Goal: Transaction & Acquisition: Obtain resource

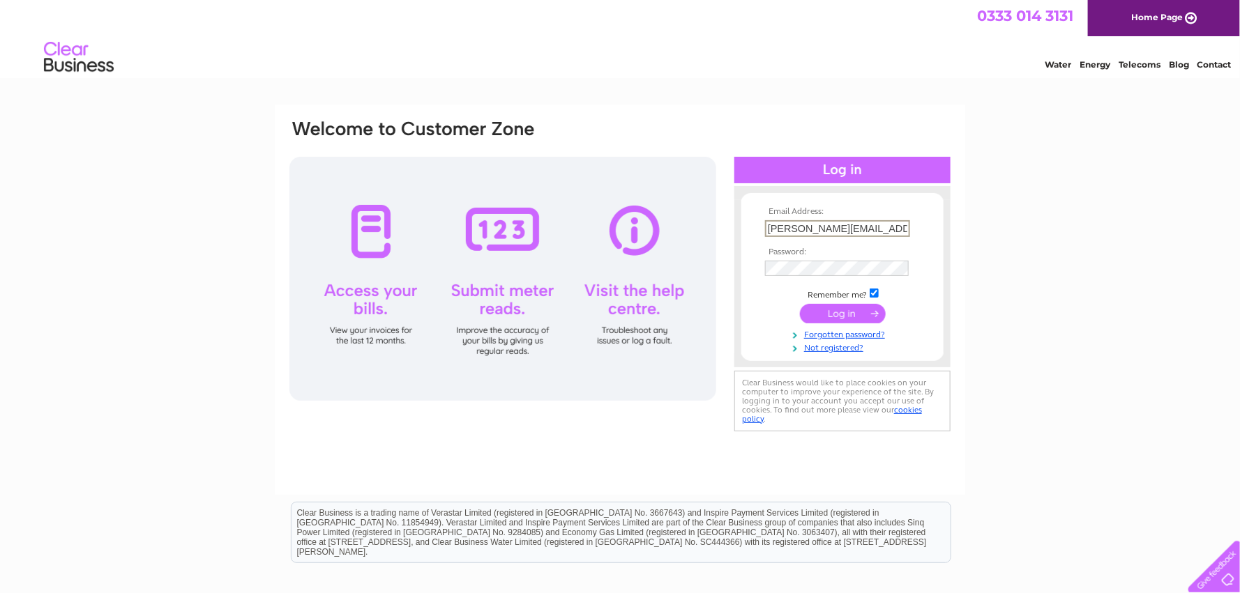
drag, startPoint x: 902, startPoint y: 220, endPoint x: 607, endPoint y: 240, distance: 294.9
click at [607, 240] on div "Email Address: fran.forbes@raiths.com Password:" at bounding box center [620, 277] width 664 height 317
type input "[EMAIL_ADDRESS][DOMAIN_NAME]"
click at [841, 315] on input "submit" at bounding box center [843, 313] width 86 height 20
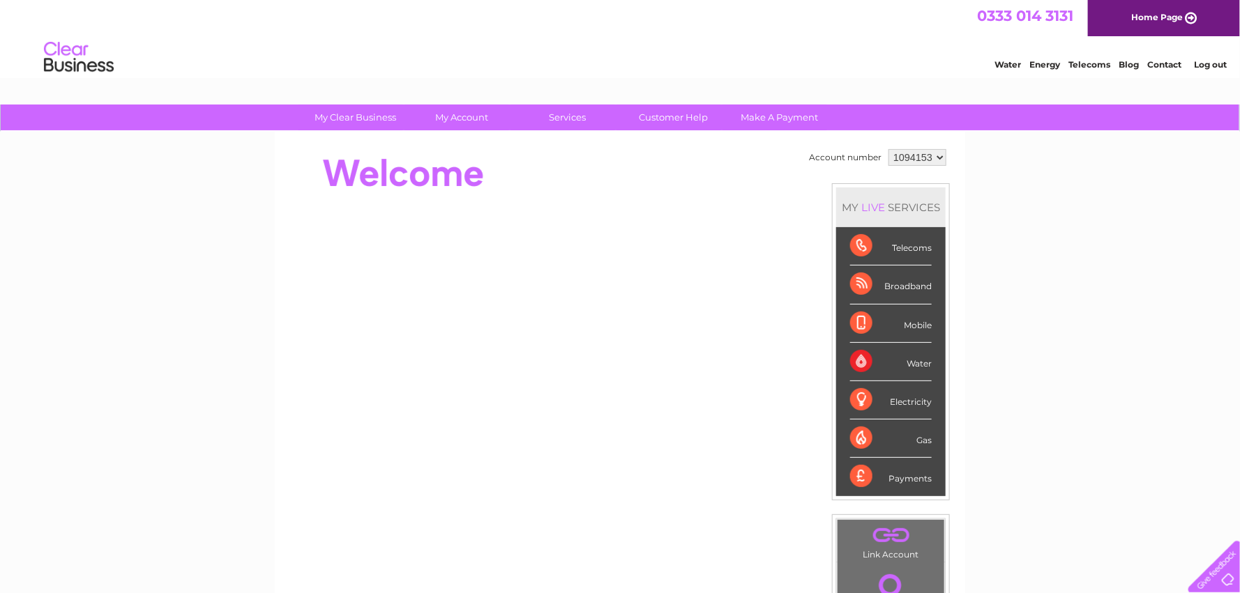
click at [939, 157] on select "1094153 1124849" at bounding box center [917, 157] width 58 height 17
click at [888, 149] on select "1094153 1124849" at bounding box center [917, 157] width 58 height 17
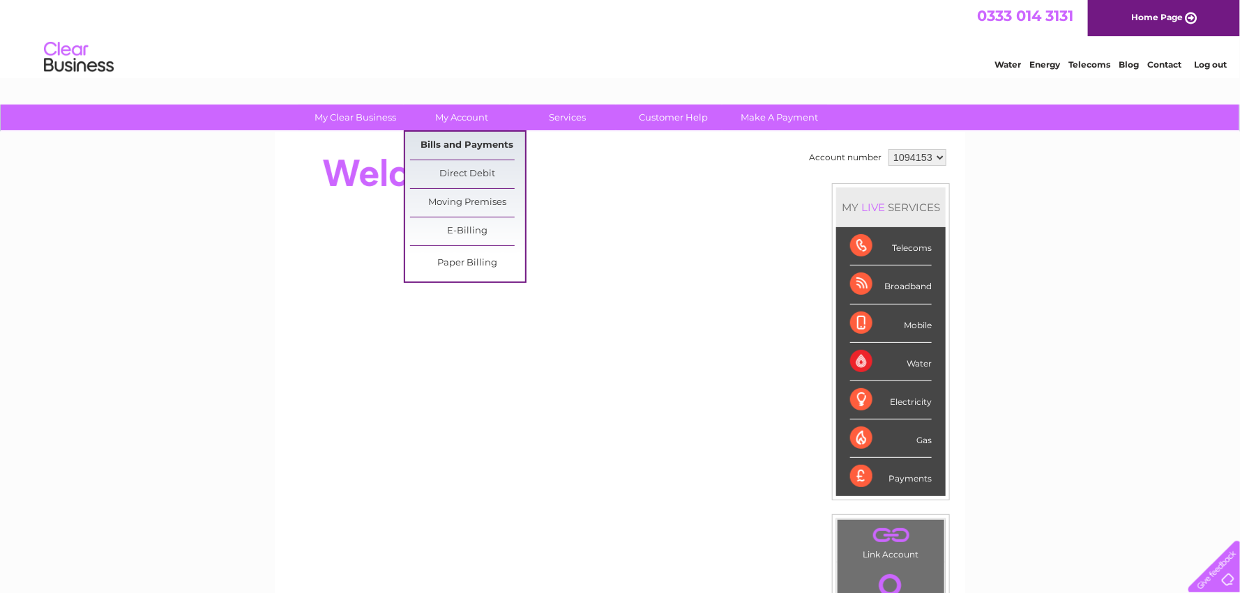
click at [478, 139] on link "Bills and Payments" at bounding box center [467, 146] width 115 height 28
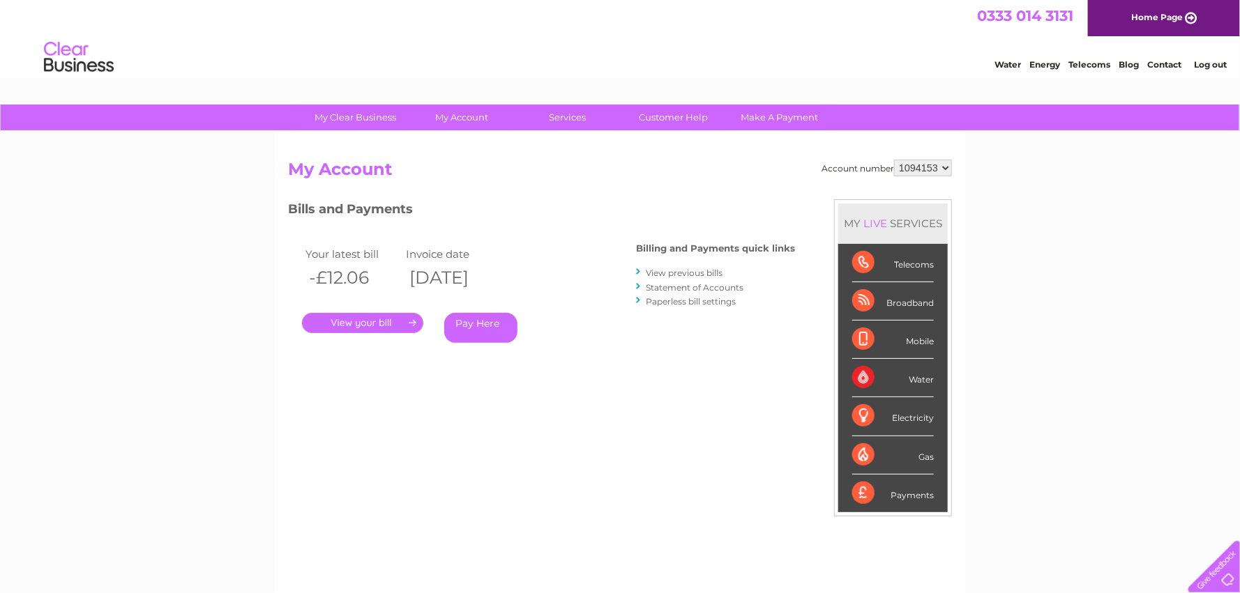
click at [948, 169] on select "1094153 1124849" at bounding box center [923, 168] width 58 height 17
select select "1124849"
click at [894, 160] on select "1094153 1124849" at bounding box center [923, 168] width 58 height 17
click at [1213, 62] on link "Log out" at bounding box center [1210, 64] width 33 height 10
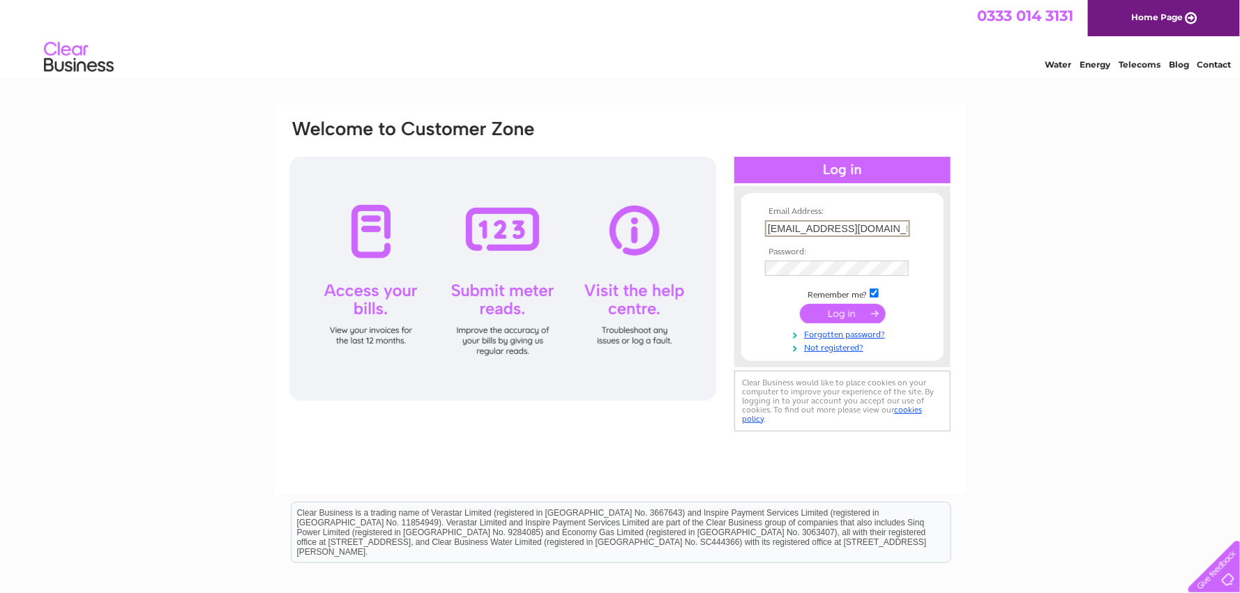
drag, startPoint x: 890, startPoint y: 224, endPoint x: 599, endPoint y: 259, distance: 292.9
click at [597, 244] on div "Email Address: accounts@jpr-group.co.uk Password:" at bounding box center [620, 277] width 664 height 317
type input "fran.forbes@raiths.com"
click at [828, 310] on input "submit" at bounding box center [843, 313] width 86 height 20
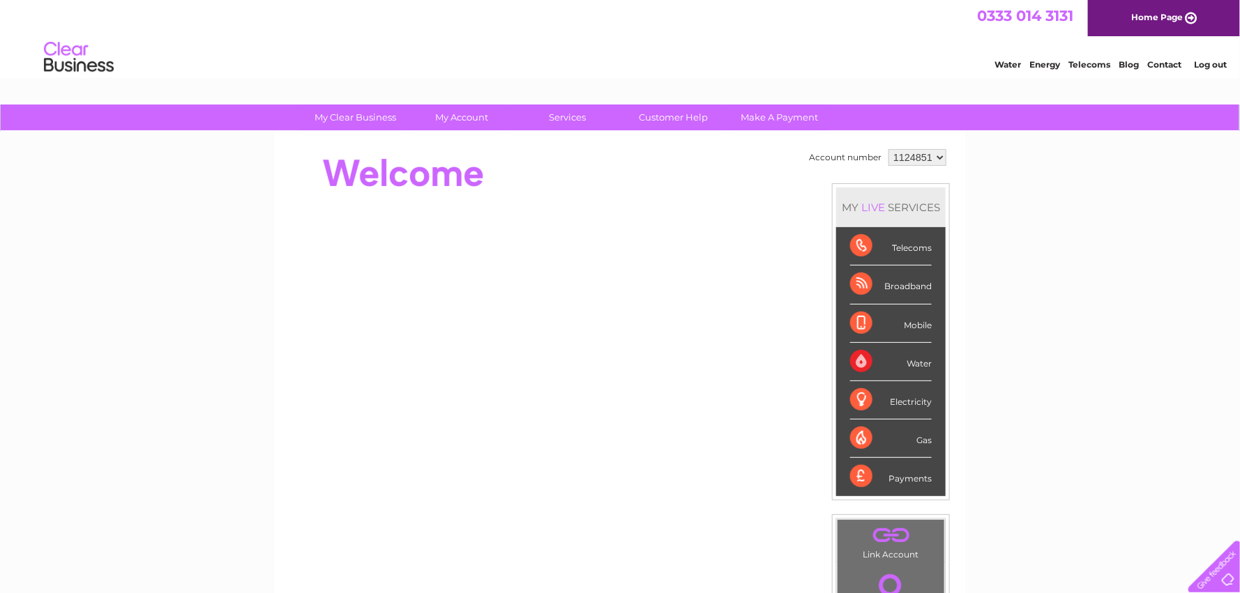
click at [936, 158] on select "1124851 1124960" at bounding box center [917, 157] width 58 height 17
select select "1124960"
click at [888, 149] on select "1124851 1124960" at bounding box center [917, 157] width 58 height 17
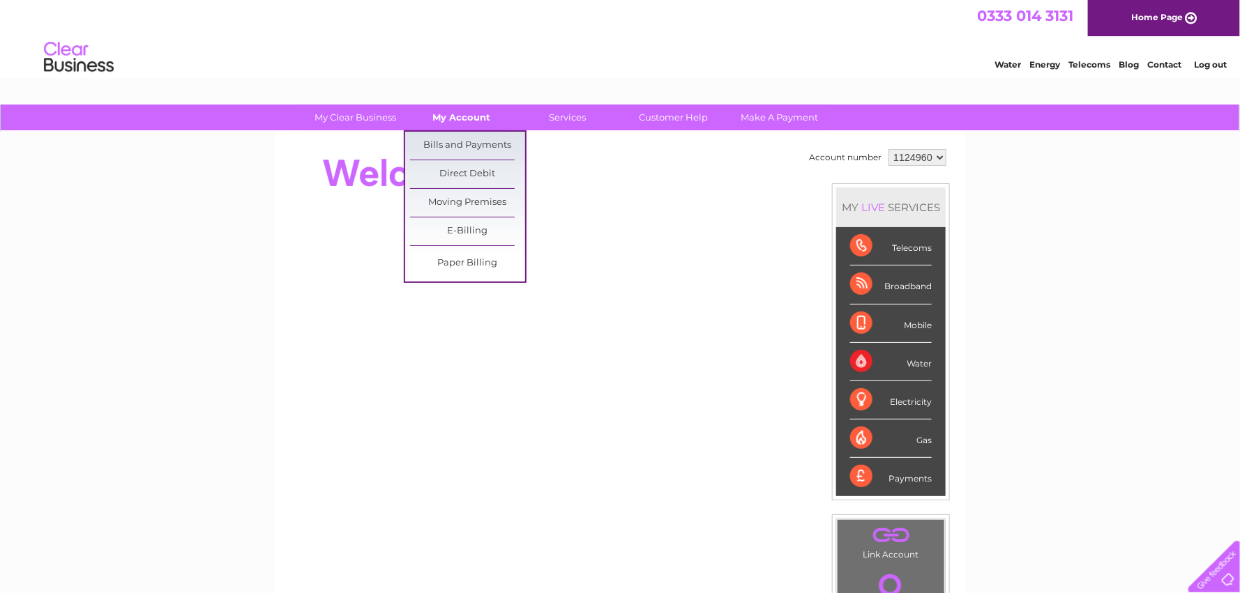
click at [460, 119] on link "My Account" at bounding box center [461, 118] width 115 height 26
click at [451, 144] on link "Bills and Payments" at bounding box center [467, 146] width 115 height 28
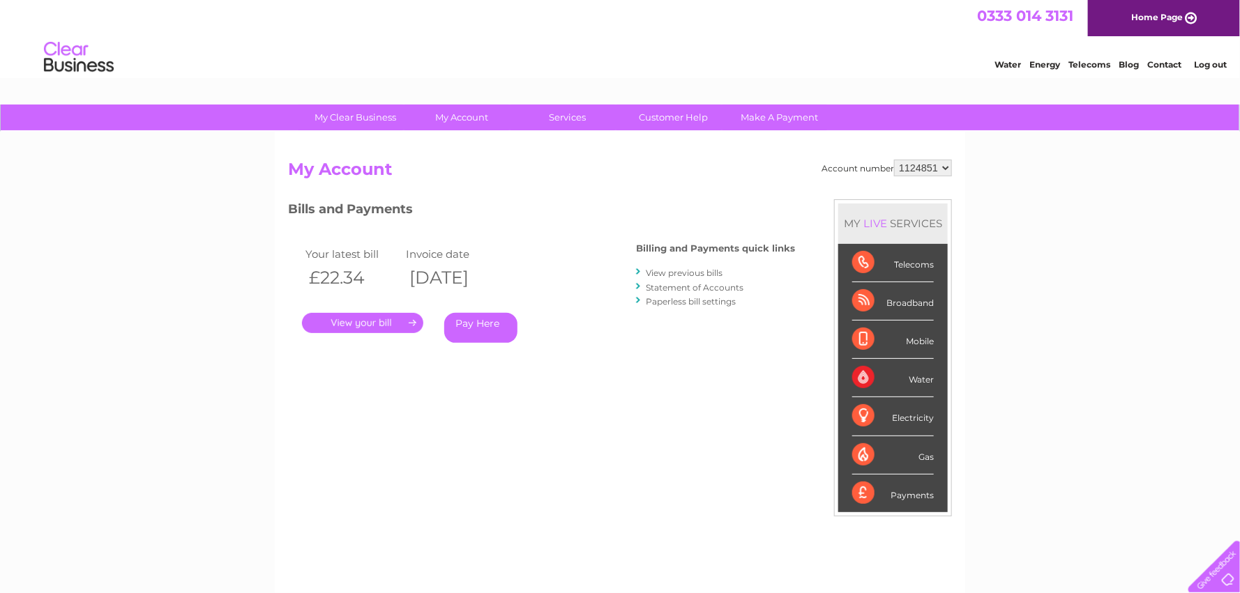
click at [948, 165] on select "1124851 1124960" at bounding box center [923, 168] width 58 height 17
select select "1124960"
click at [894, 160] on select "1124851 1124960" at bounding box center [923, 168] width 58 height 17
click at [386, 324] on link "." at bounding box center [362, 323] width 121 height 20
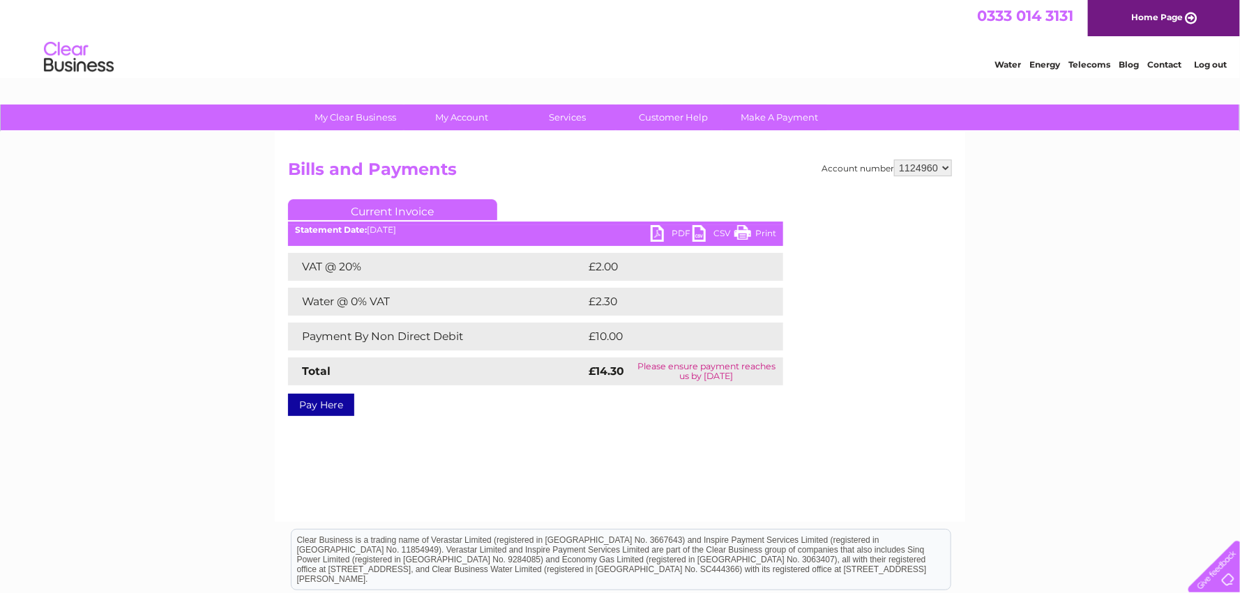
click at [678, 230] on link "PDF" at bounding box center [672, 235] width 42 height 20
